Goal: Navigation & Orientation: Find specific page/section

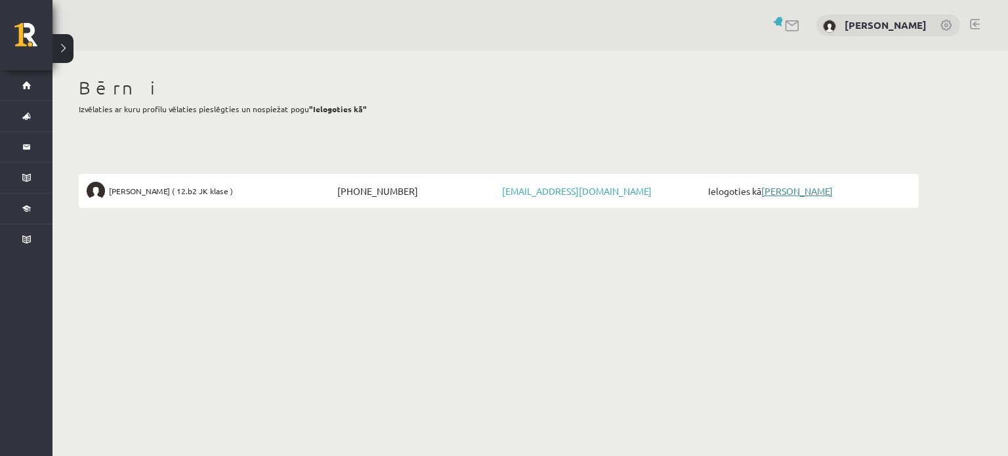
click at [809, 192] on link "[PERSON_NAME]" at bounding box center [797, 191] width 72 height 12
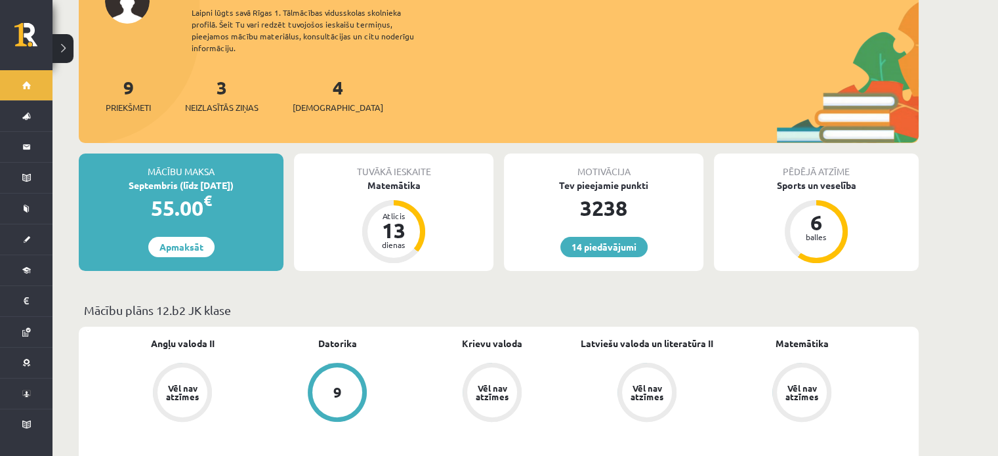
scroll to position [262, 0]
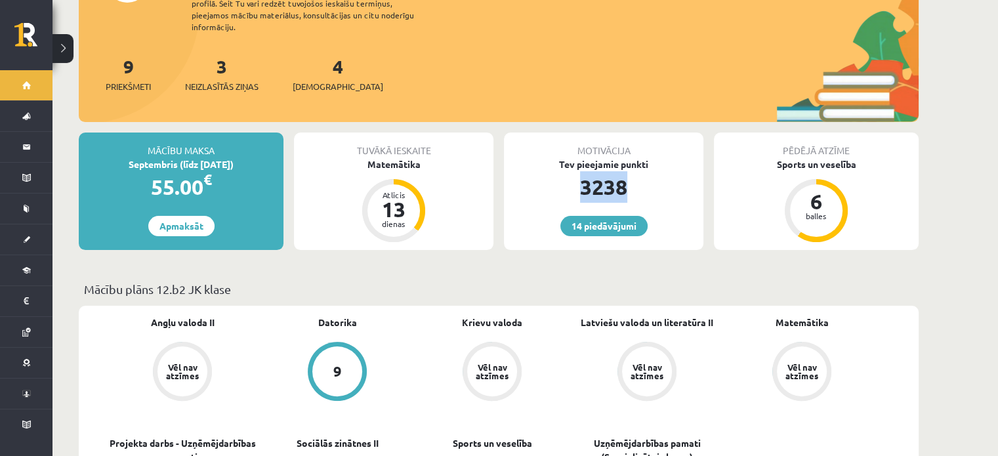
drag, startPoint x: 672, startPoint y: 175, endPoint x: 530, endPoint y: 175, distance: 141.7
click at [530, 175] on div "3238" at bounding box center [603, 186] width 199 height 31
click at [514, 171] on div "3238" at bounding box center [603, 186] width 199 height 31
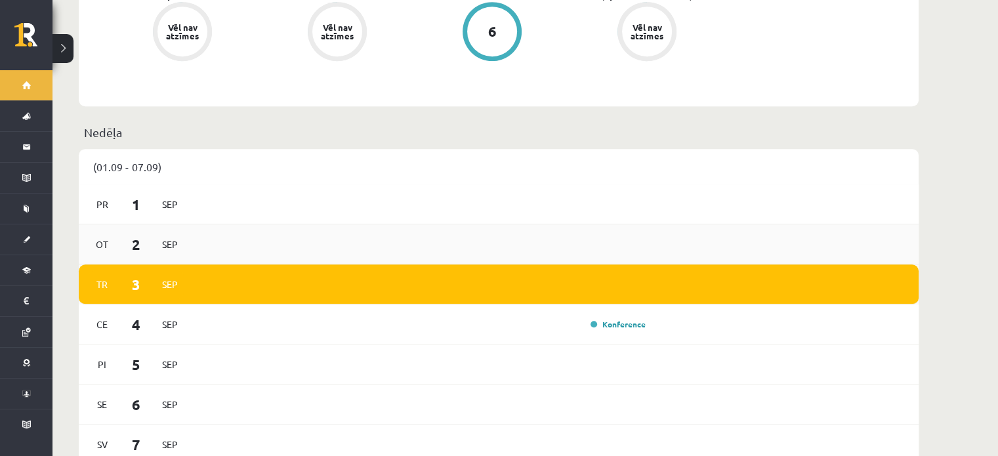
scroll to position [787, 0]
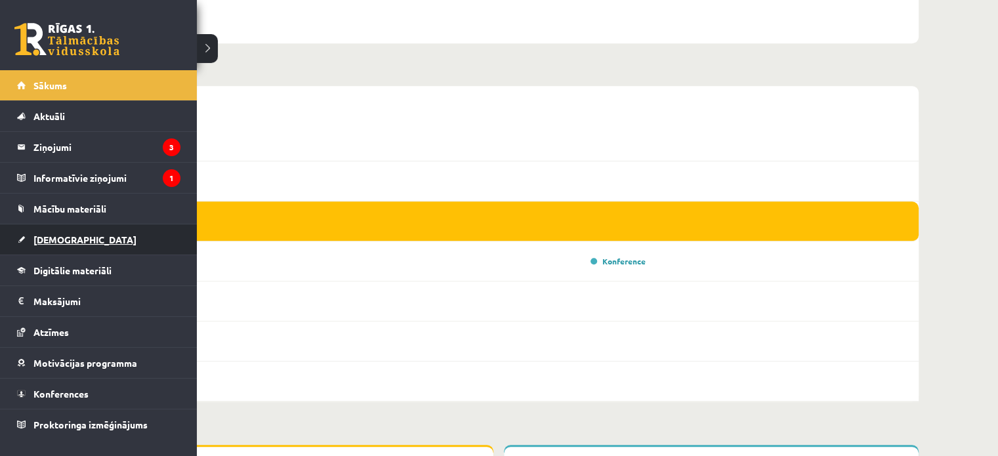
click at [55, 232] on link "[DEMOGRAPHIC_DATA]" at bounding box center [98, 239] width 163 height 30
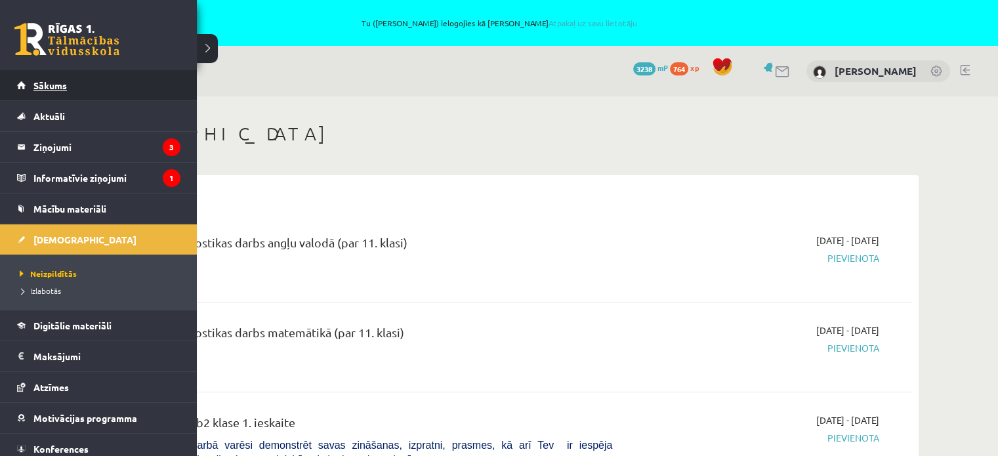
click at [39, 78] on link "Sākums" at bounding box center [98, 85] width 163 height 30
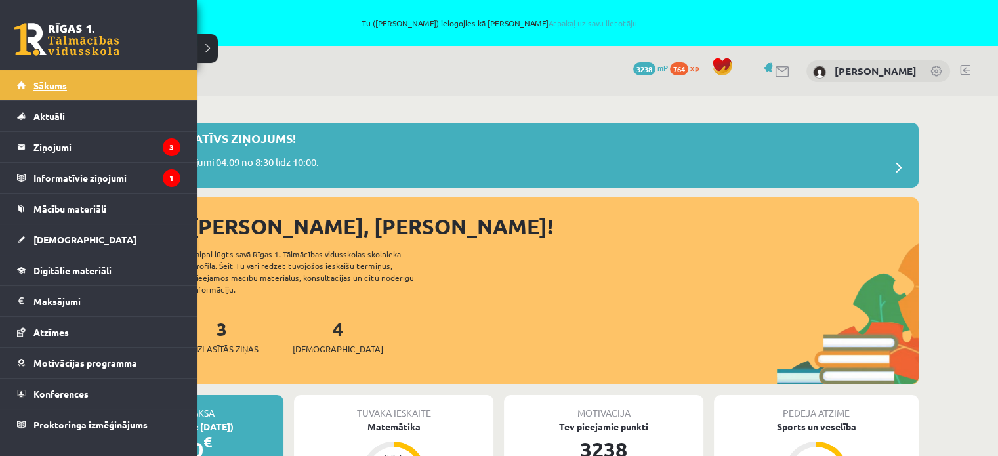
click at [37, 89] on span "Sākums" at bounding box center [49, 85] width 33 height 12
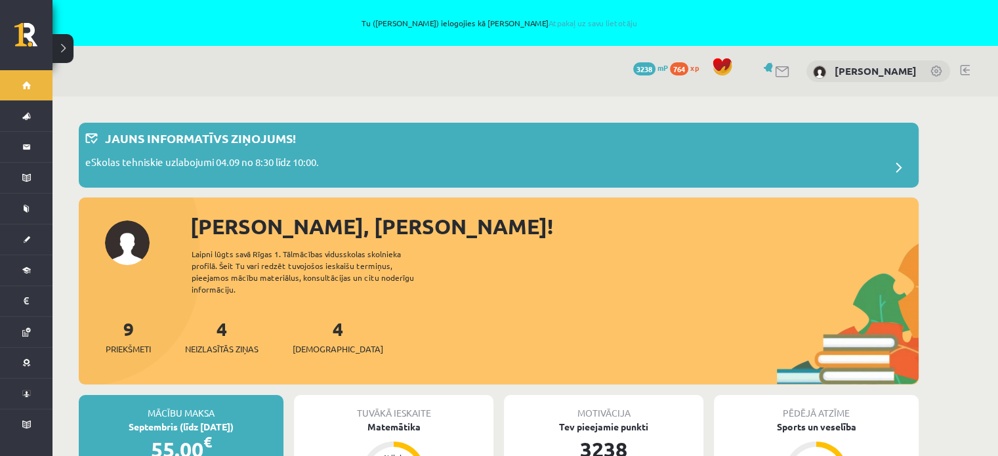
click at [232, 343] on span "Neizlasītās ziņas" at bounding box center [221, 349] width 73 height 13
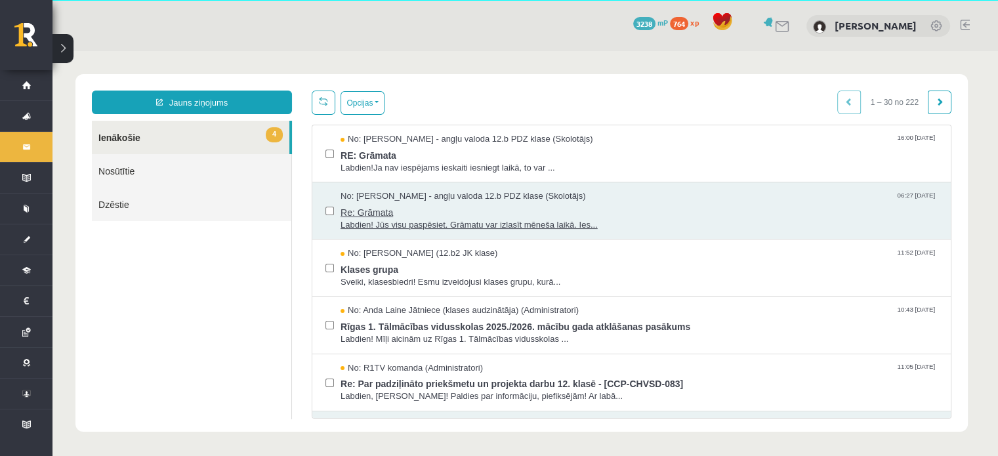
click at [656, 221] on span "Labdien! Jūs visu paspēsiet. Grāmatu var izlasīt mēneša laikā. Ies..." at bounding box center [639, 225] width 597 height 12
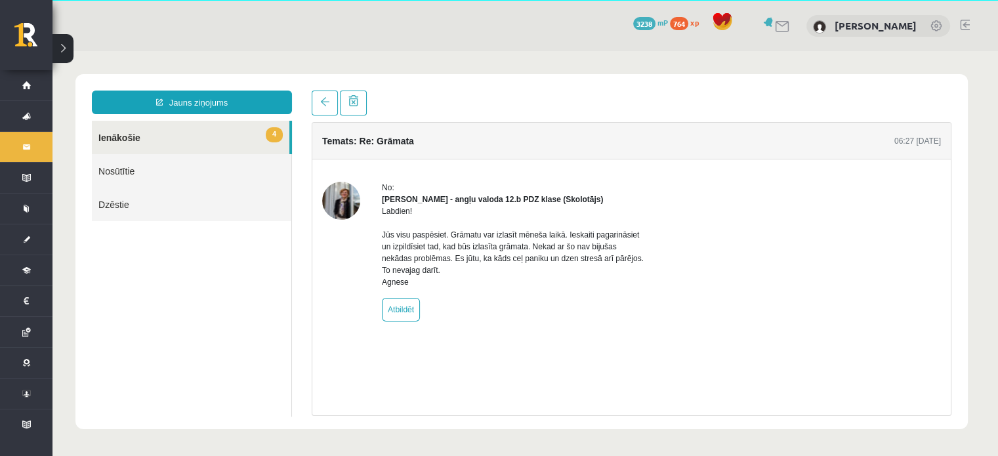
click at [228, 140] on link "4 Ienākošie" at bounding box center [191, 137] width 198 height 33
click at [170, 136] on link "4 Ienākošie" at bounding box center [191, 137] width 198 height 33
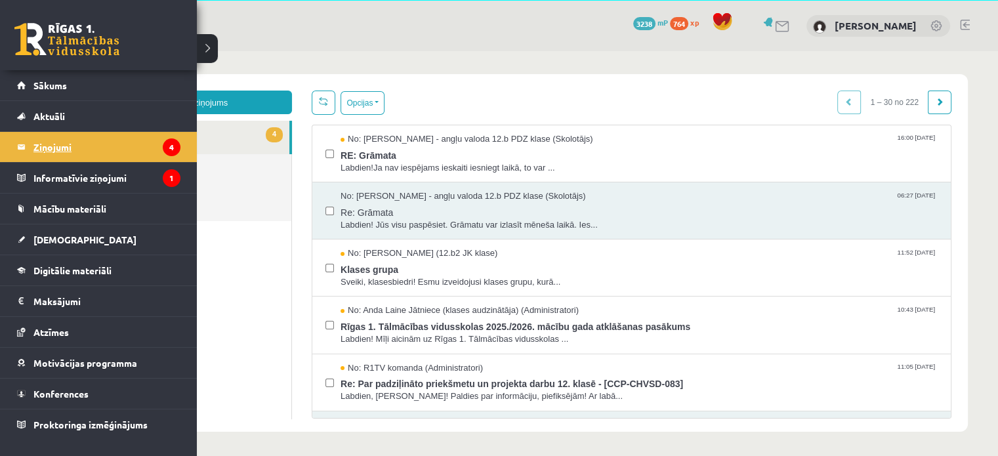
click at [49, 141] on legend "Ziņojumi 4" at bounding box center [106, 147] width 147 height 30
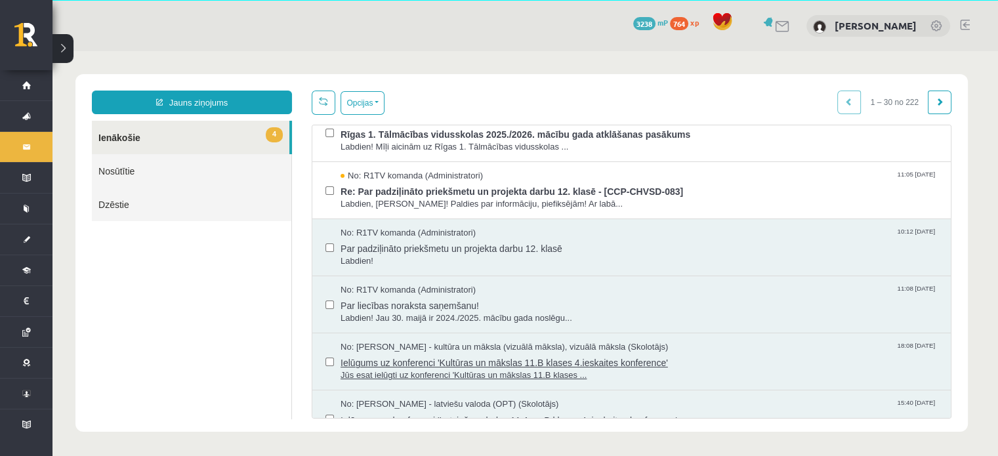
scroll to position [262, 0]
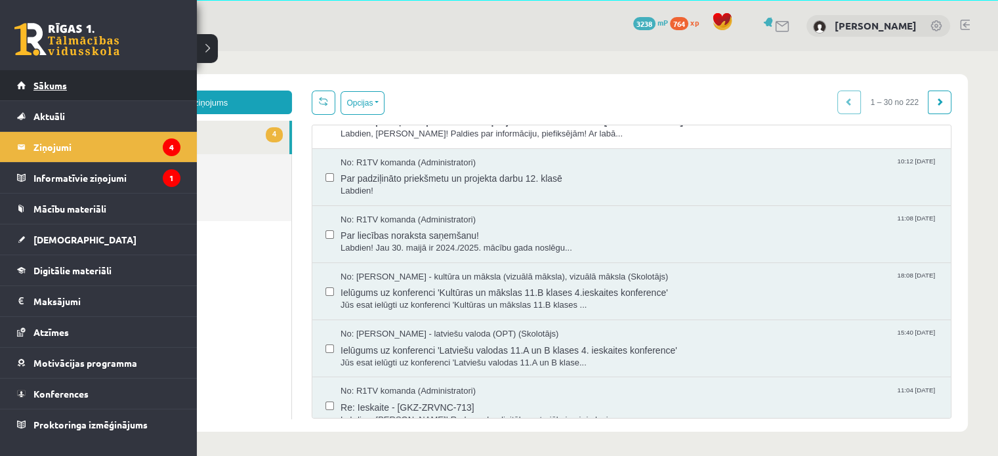
click at [67, 90] on link "Sākums" at bounding box center [98, 85] width 163 height 30
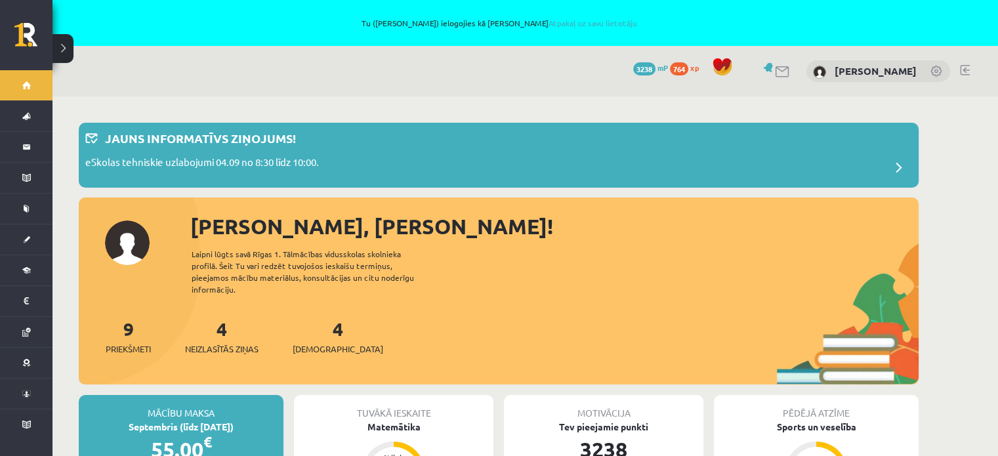
click at [472, 291] on div "Sveika, Amanda! Laipni lūgts savā Rīgas 1. Tālmācības vidusskolas skolnieka pro…" at bounding box center [499, 298] width 840 height 175
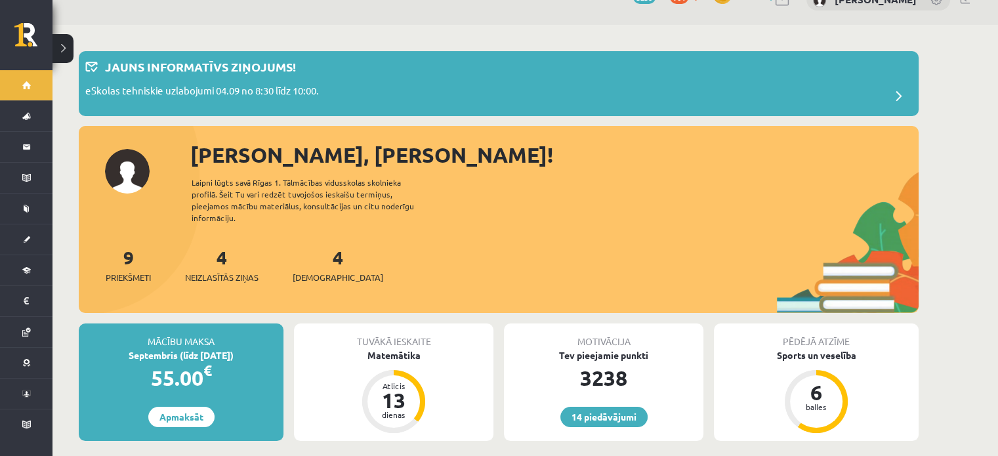
scroll to position [66, 0]
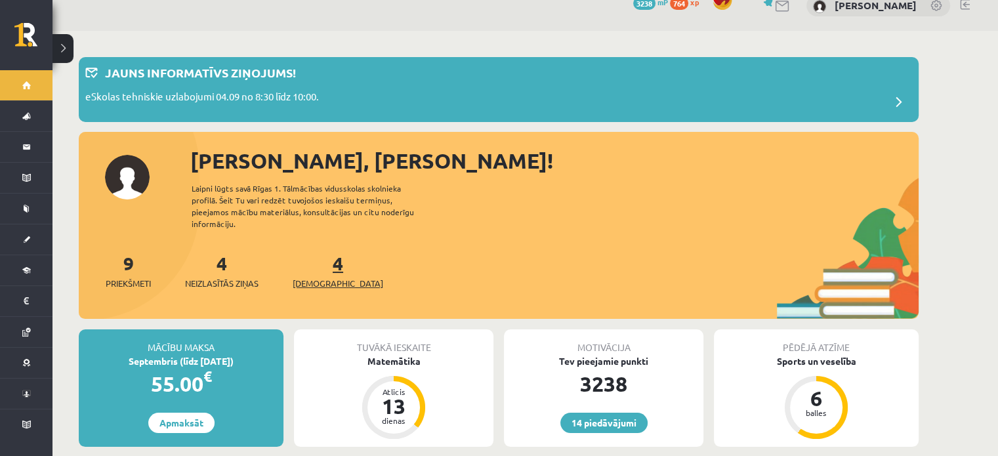
click at [306, 277] on span "[DEMOGRAPHIC_DATA]" at bounding box center [338, 283] width 91 height 13
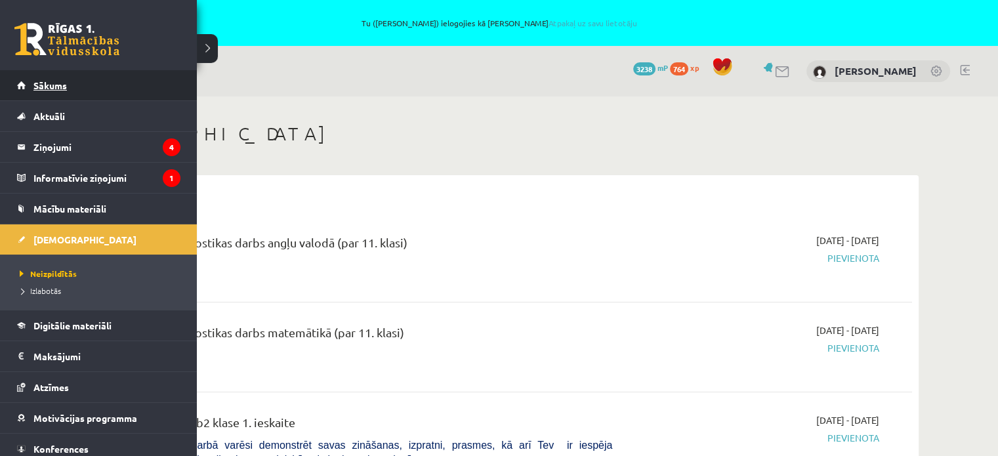
click at [69, 79] on link "Sākums" at bounding box center [98, 85] width 163 height 30
